Goal: Task Accomplishment & Management: Complete application form

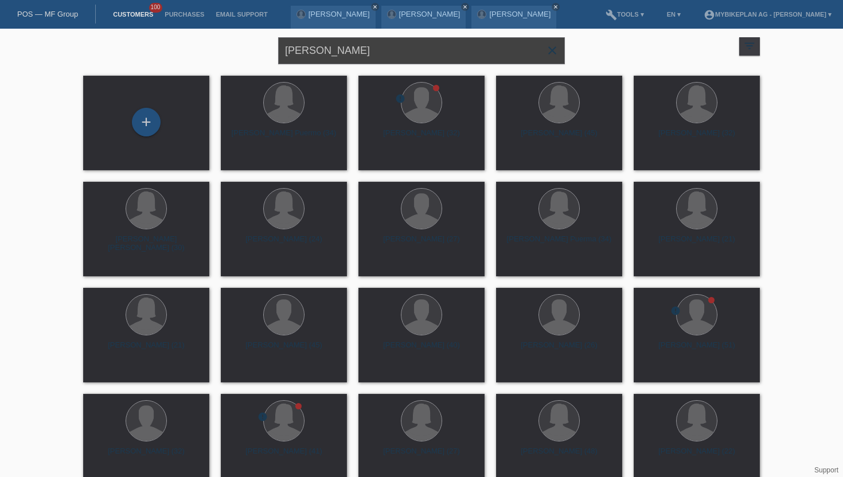
click at [320, 44] on input "amar kuka" at bounding box center [421, 50] width 287 height 27
paste input "[PERSON_NAME]"
type input "[PERSON_NAME]"
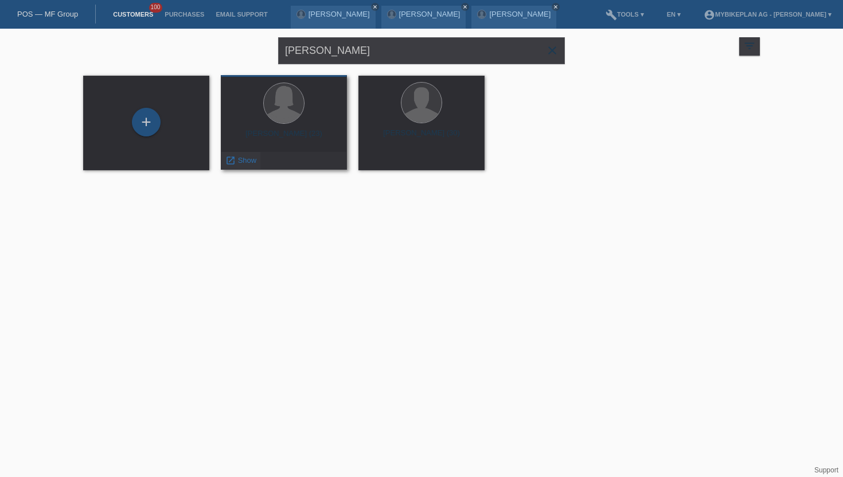
click at [247, 166] on div "launch Show" at bounding box center [240, 160] width 39 height 17
click at [246, 163] on span "Show" at bounding box center [247, 160] width 19 height 9
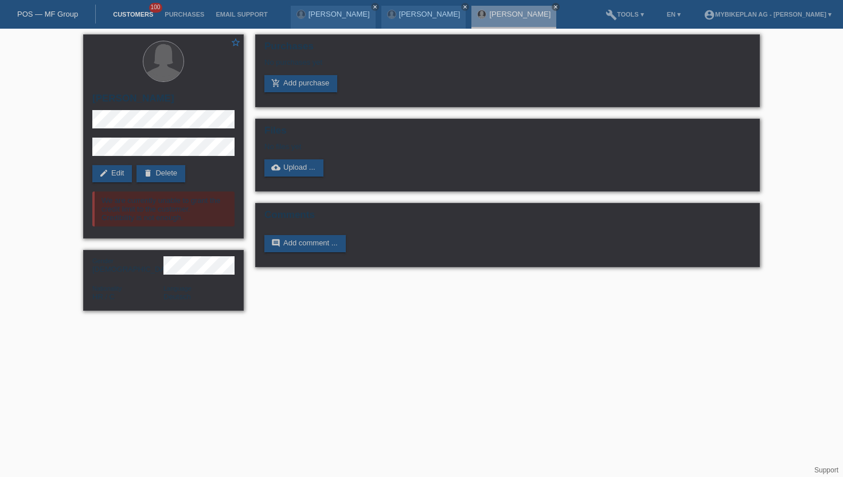
click at [142, 11] on link "Customers" at bounding box center [133, 14] width 52 height 7
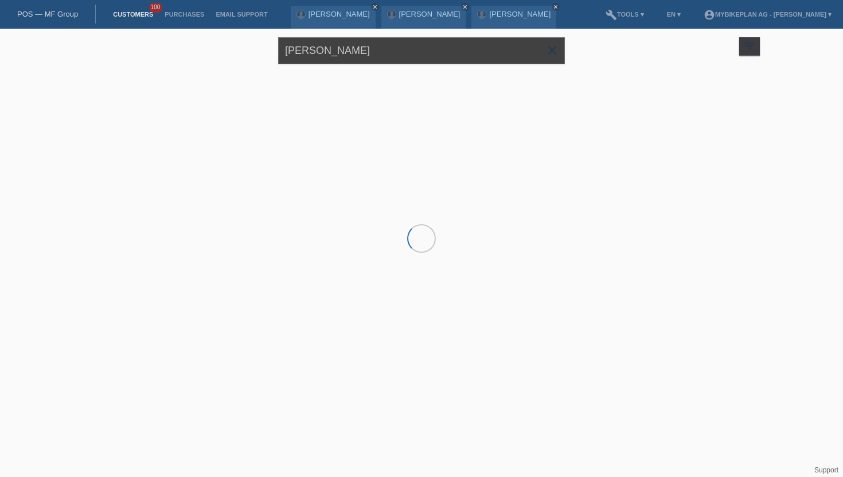
click at [350, 57] on input "[PERSON_NAME]" at bounding box center [421, 50] width 287 height 27
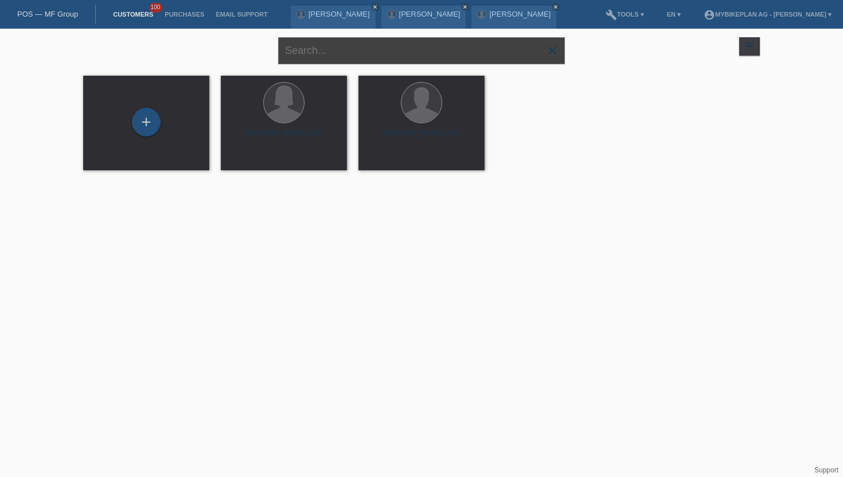
paste input "[PERSON_NAME]"
type input "[PERSON_NAME]"
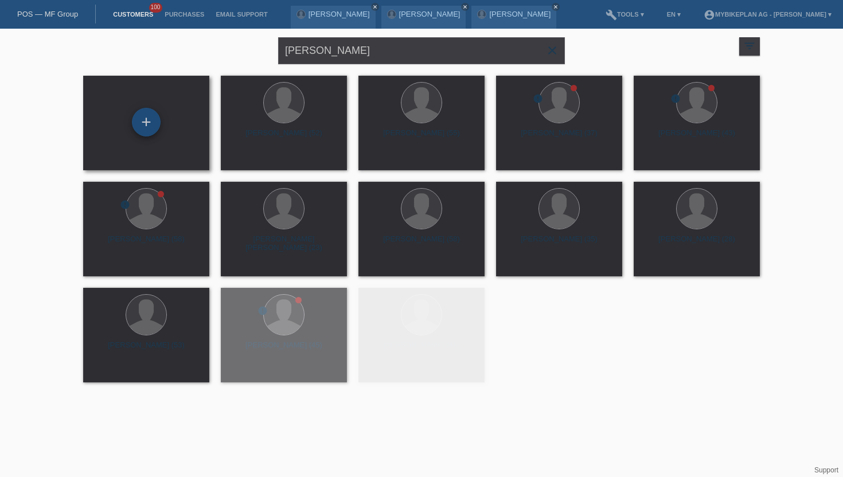
click at [152, 114] on div "+" at bounding box center [146, 121] width 28 height 19
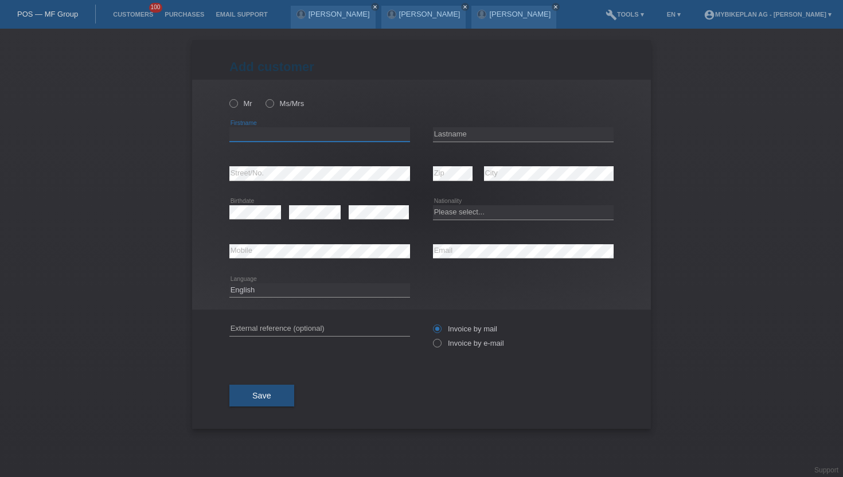
click at [272, 133] on input "text" at bounding box center [319, 134] width 181 height 14
paste input "[PERSON_NAME]"
click at [270, 138] on input "[PERSON_NAME]" at bounding box center [319, 134] width 181 height 14
type input "[PERSON_NAME]"
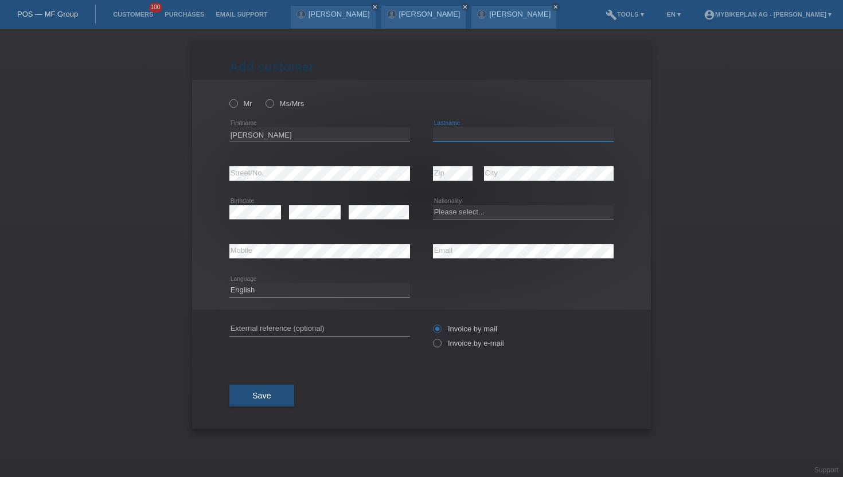
click at [449, 138] on input "text" at bounding box center [523, 134] width 181 height 14
paste input "Schmid"
type input "Schmid"
click at [228, 97] on icon at bounding box center [228, 97] width 0 height 0
click at [233, 101] on input "Mr" at bounding box center [232, 102] width 7 height 7
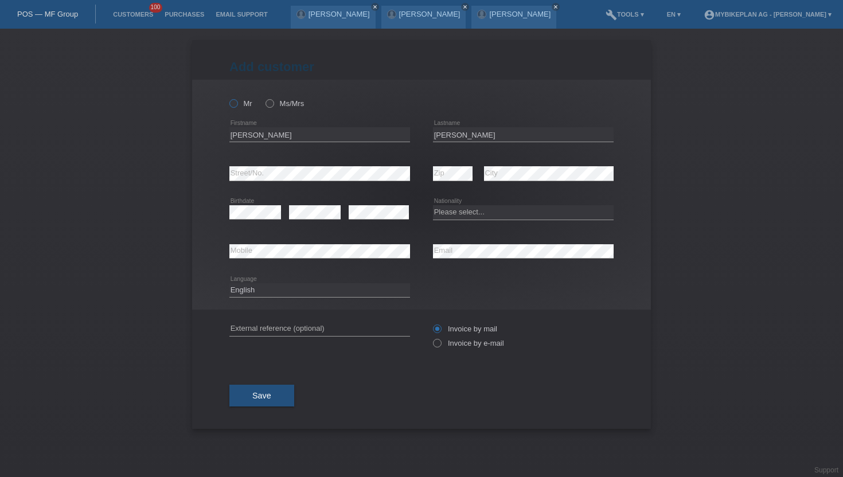
radio input "true"
click at [440, 341] on label "Invoice by e-mail" at bounding box center [468, 343] width 71 height 9
click at [440, 341] on input "Invoice by e-mail" at bounding box center [436, 346] width 7 height 14
radio input "true"
click at [307, 165] on div "error Street/No." at bounding box center [319, 173] width 181 height 39
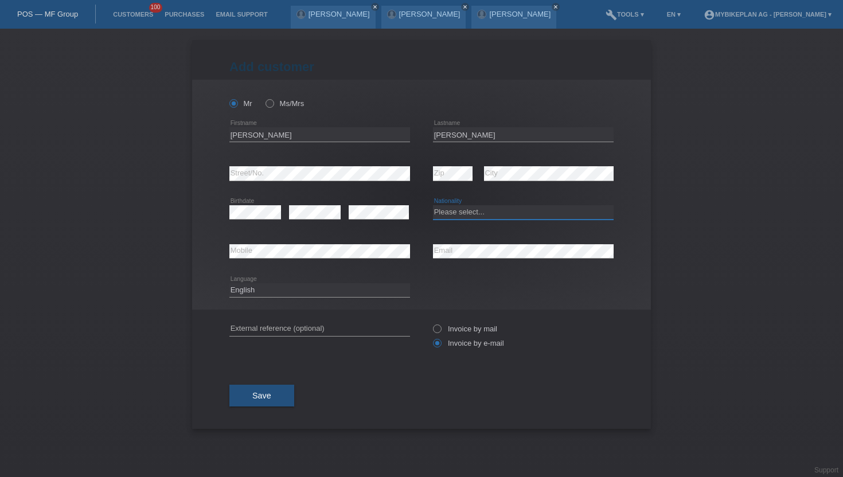
click at [447, 218] on select "Please select... Switzerland Austria Germany Liechtenstein ------------ Afghani…" at bounding box center [523, 212] width 181 height 14
select select "CH"
click at [433, 206] on select "Please select... Switzerland Austria Germany Liechtenstein ------------ Afghani…" at bounding box center [523, 212] width 181 height 14
click at [287, 297] on div "Deutsch Français Italiano English error Language" at bounding box center [319, 290] width 181 height 14
click at [287, 297] on select "Deutsch Français Italiano English" at bounding box center [319, 290] width 181 height 14
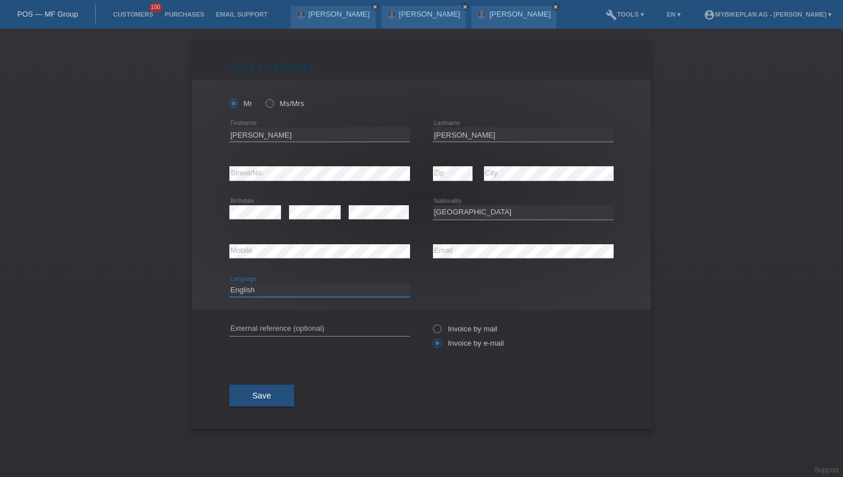
select select "de"
click at [229, 283] on select "Deutsch Français Italiano English" at bounding box center [319, 290] width 181 height 14
click at [262, 400] on span "Save" at bounding box center [261, 395] width 19 height 9
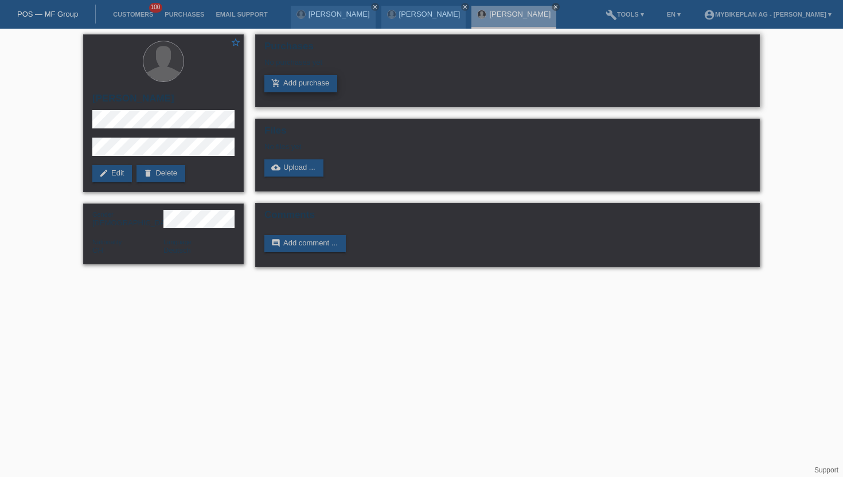
click at [294, 86] on link "add_shopping_cart Add purchase" at bounding box center [300, 83] width 73 height 17
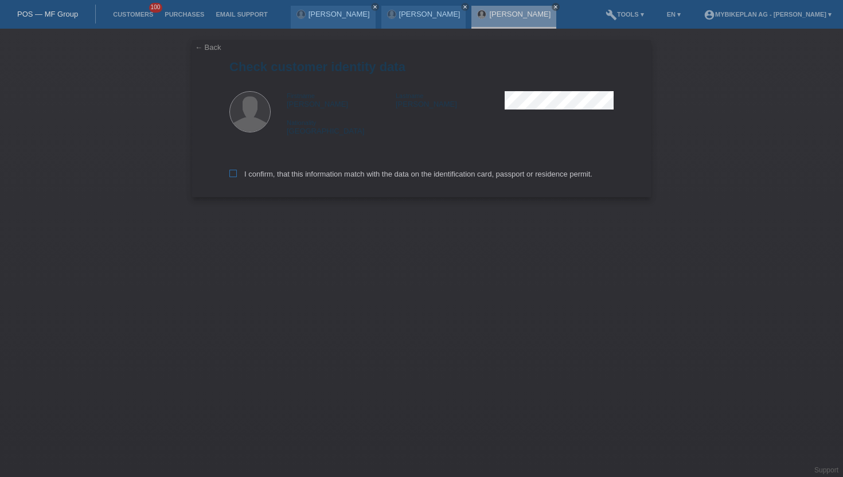
click at [240, 177] on label "I confirm, that this information match with the data on the identification card…" at bounding box center [410, 174] width 363 height 9
click at [237, 177] on input "I confirm, that this information match with the data on the identification card…" at bounding box center [232, 173] width 7 height 7
checkbox input "true"
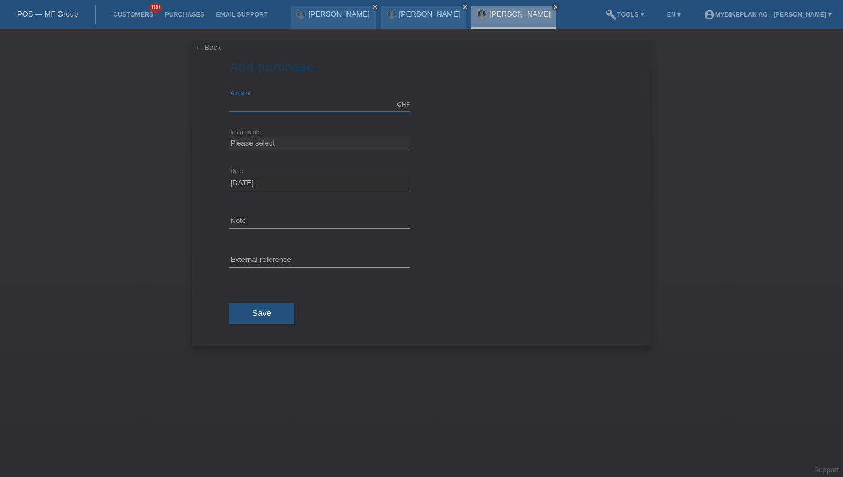
click at [321, 103] on input "text" at bounding box center [319, 104] width 181 height 14
type input "15000.00"
click at [272, 147] on select "Please select 6 instalments 12 instalments 18 instalments 24 instalments 36 ins…" at bounding box center [319, 143] width 181 height 14
select select "488"
click at [229, 136] on select "Please select 6 instalments 12 instalments 18 instalments 24 instalments 36 ins…" at bounding box center [319, 143] width 181 height 14
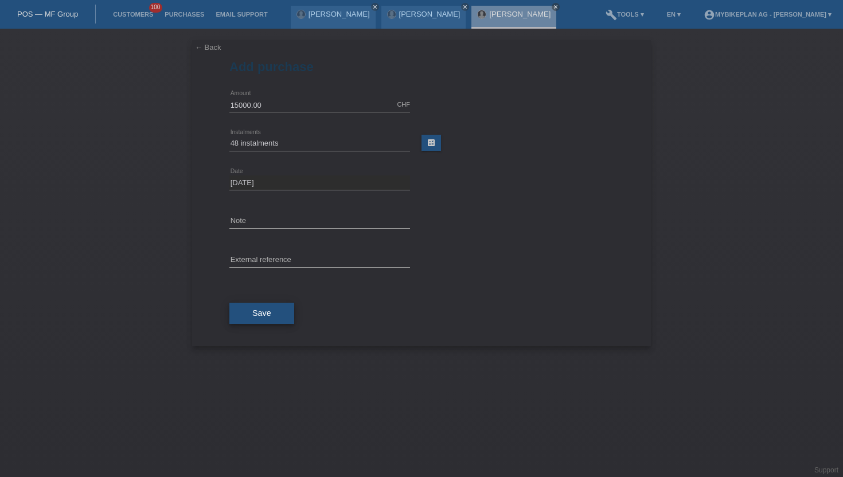
click at [255, 314] on span "Save" at bounding box center [261, 313] width 19 height 9
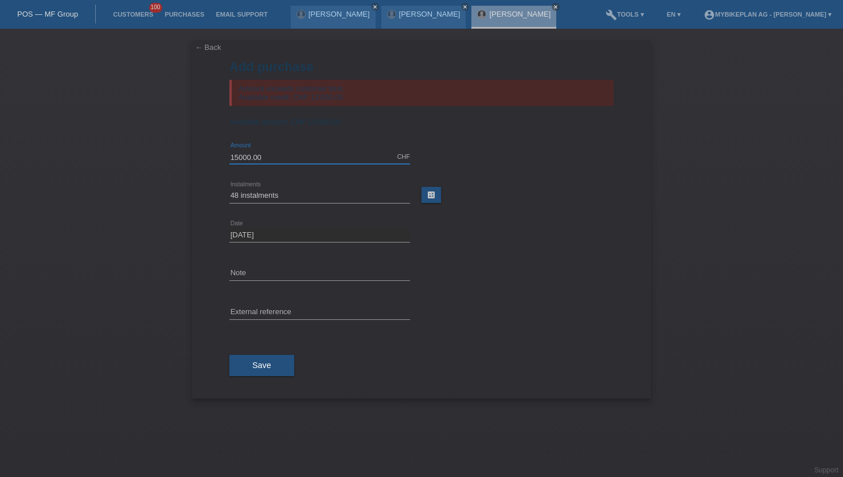
click at [270, 159] on input "15000.00" at bounding box center [319, 157] width 181 height 14
type input "13000.00"
click at [243, 367] on button "Save" at bounding box center [261, 366] width 65 height 22
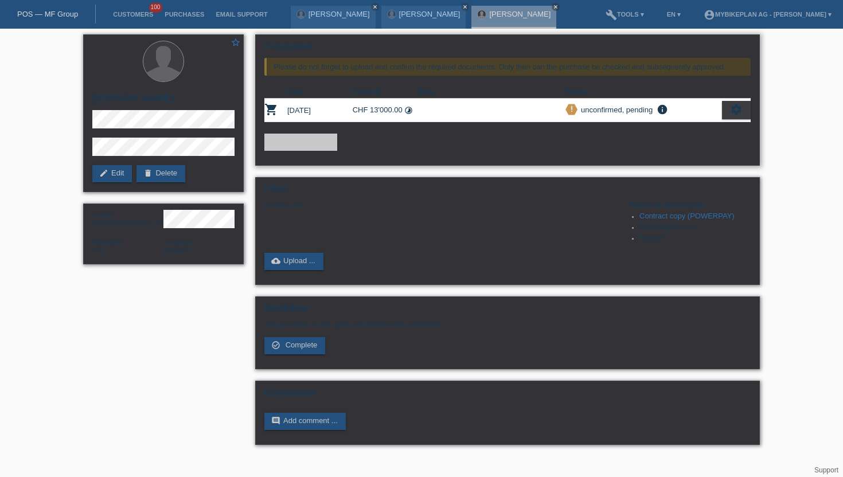
click at [737, 103] on div "settings" at bounding box center [736, 110] width 29 height 18
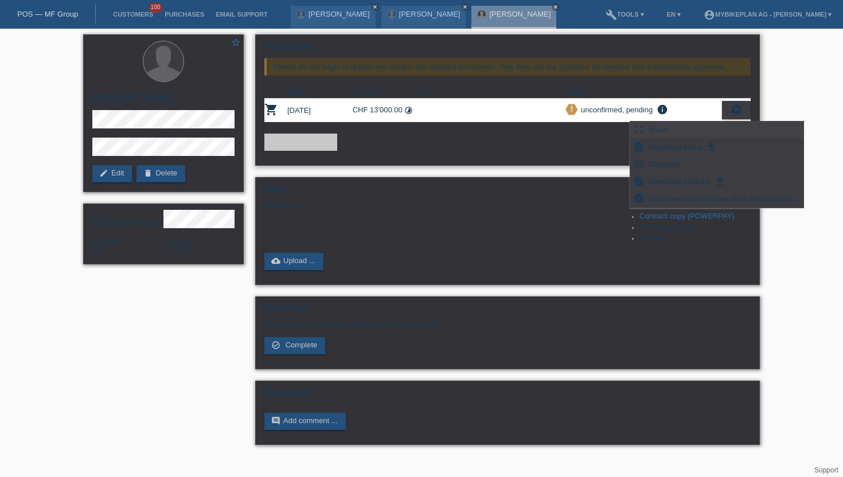
click at [667, 131] on span "Show" at bounding box center [658, 130] width 22 height 14
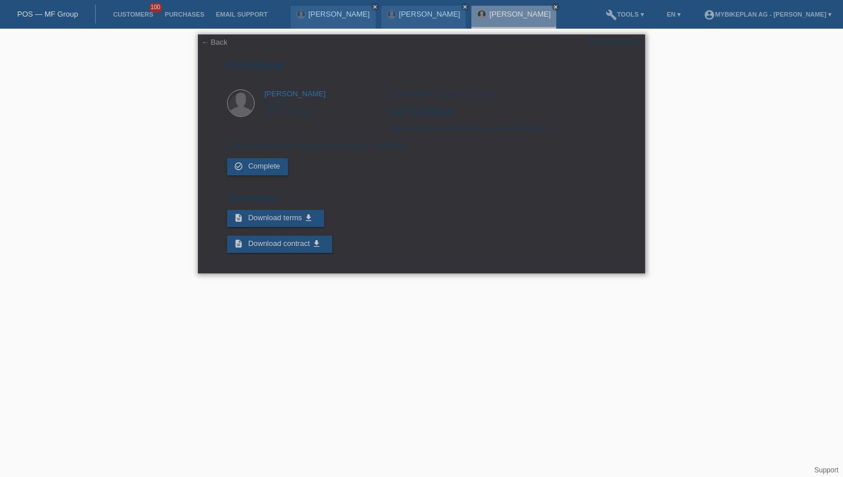
click at [595, 39] on div "POSP00028156" at bounding box center [614, 42] width 54 height 9
copy div "POSP00028156"
